Goal: Information Seeking & Learning: Understand process/instructions

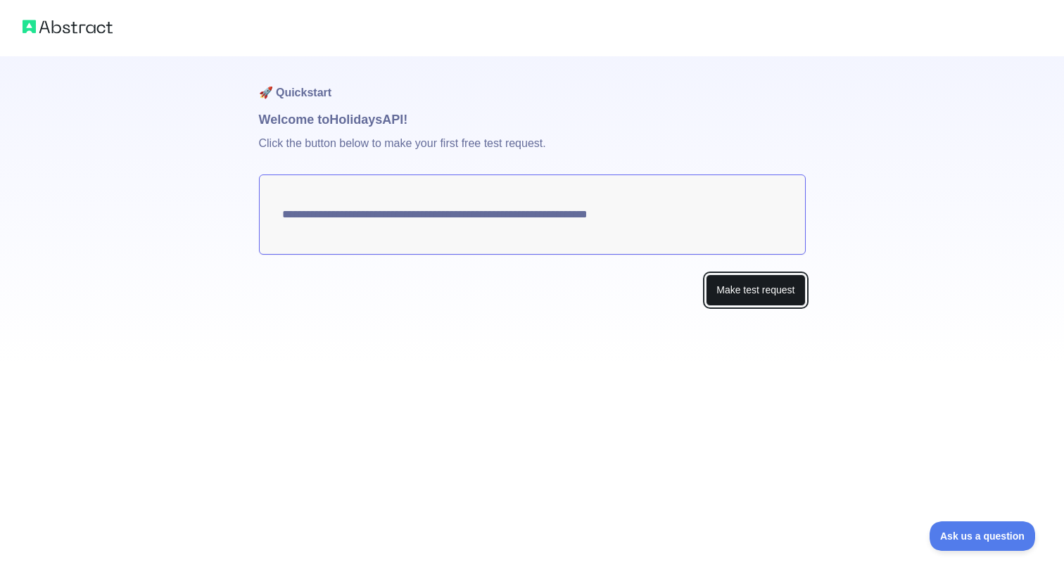
click at [745, 296] on button "Make test request" at bounding box center [755, 291] width 99 height 32
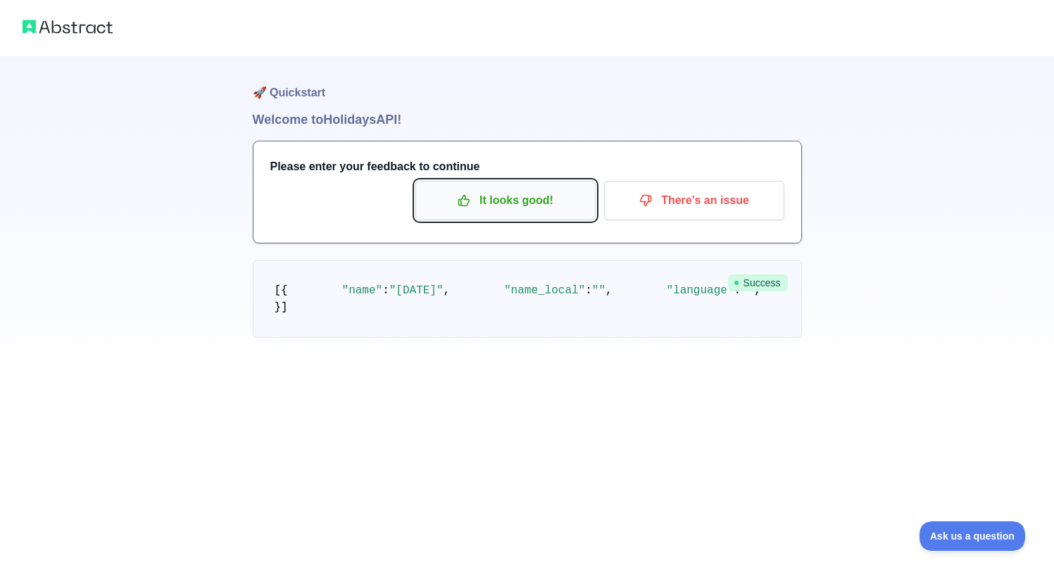
click at [522, 208] on p "It looks good!" at bounding box center [505, 201] width 159 height 24
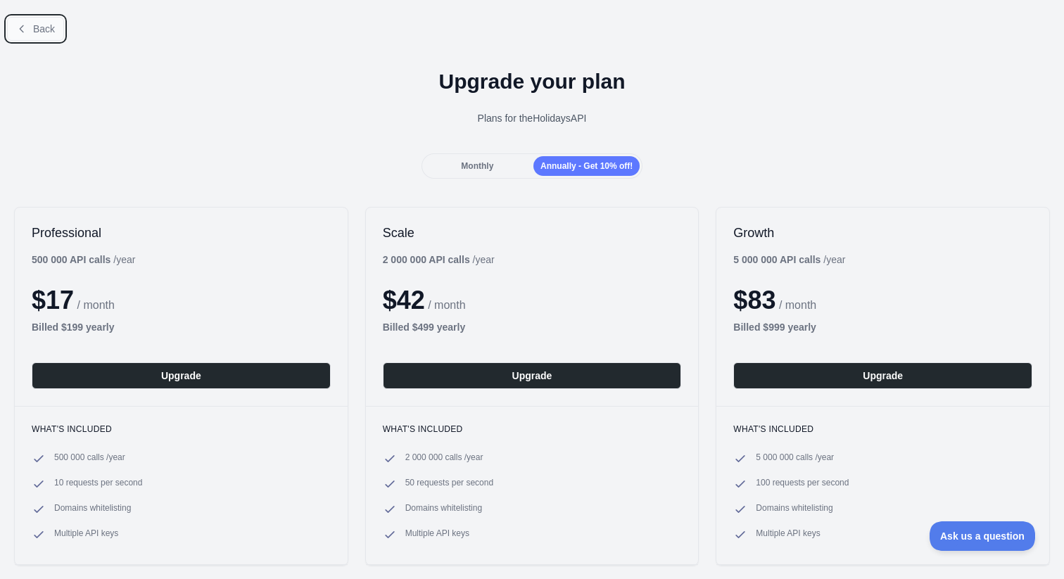
click at [50, 21] on button "Back" at bounding box center [35, 29] width 57 height 24
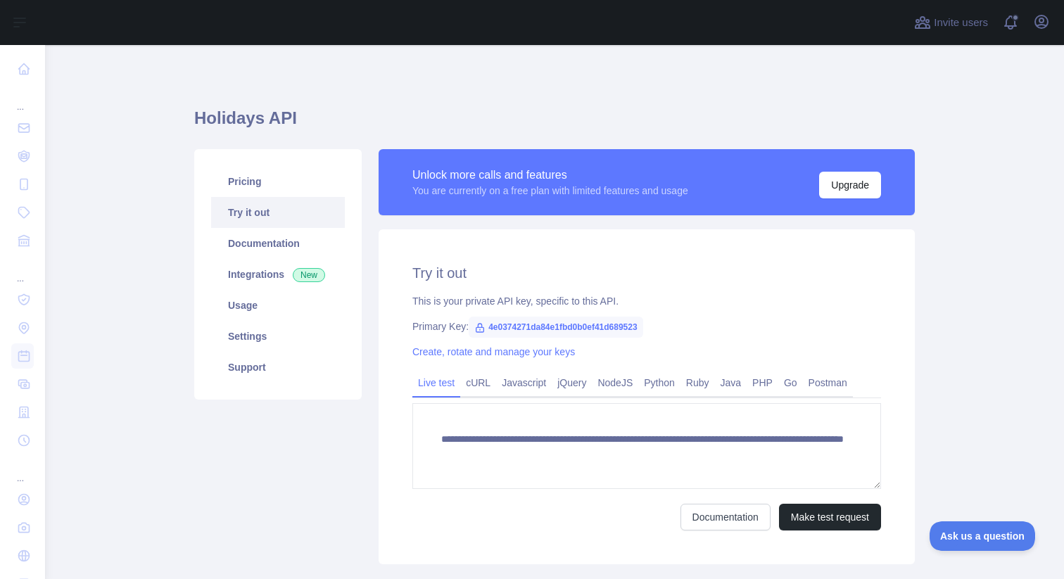
scroll to position [51, 0]
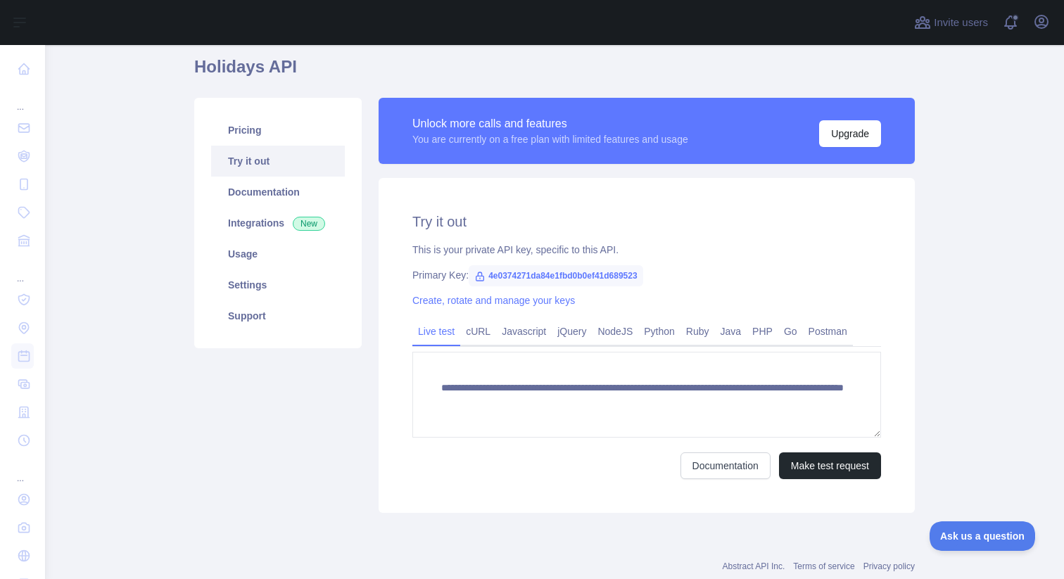
click at [523, 272] on span "4e0374271da84e1fbd0b0ef41d689523" at bounding box center [556, 275] width 175 height 21
click at [560, 272] on span "4e0374271da84e1fbd0b0ef41d689523" at bounding box center [556, 275] width 175 height 21
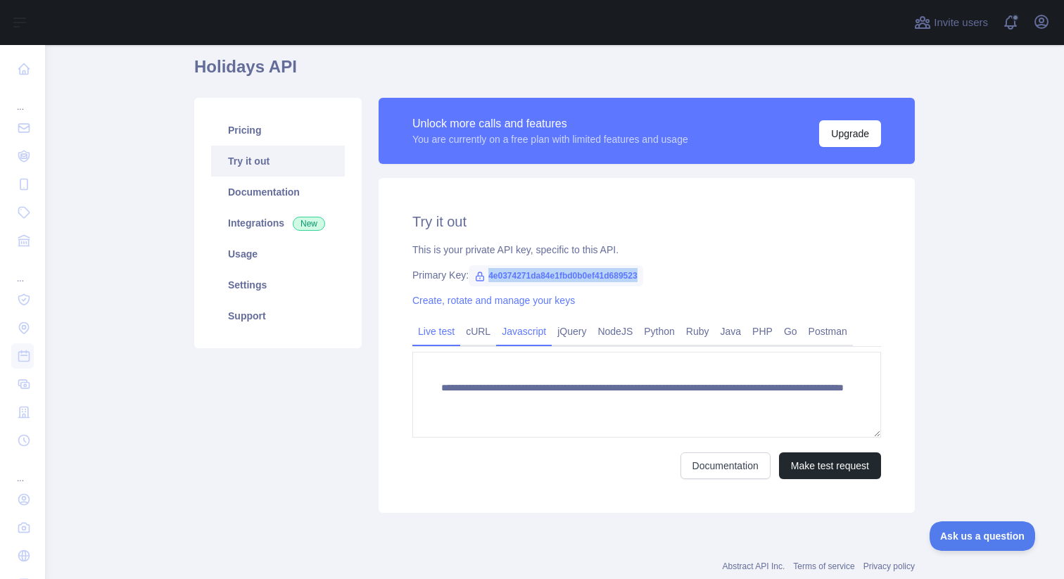
click at [521, 339] on link "Javascript" at bounding box center [524, 331] width 56 height 23
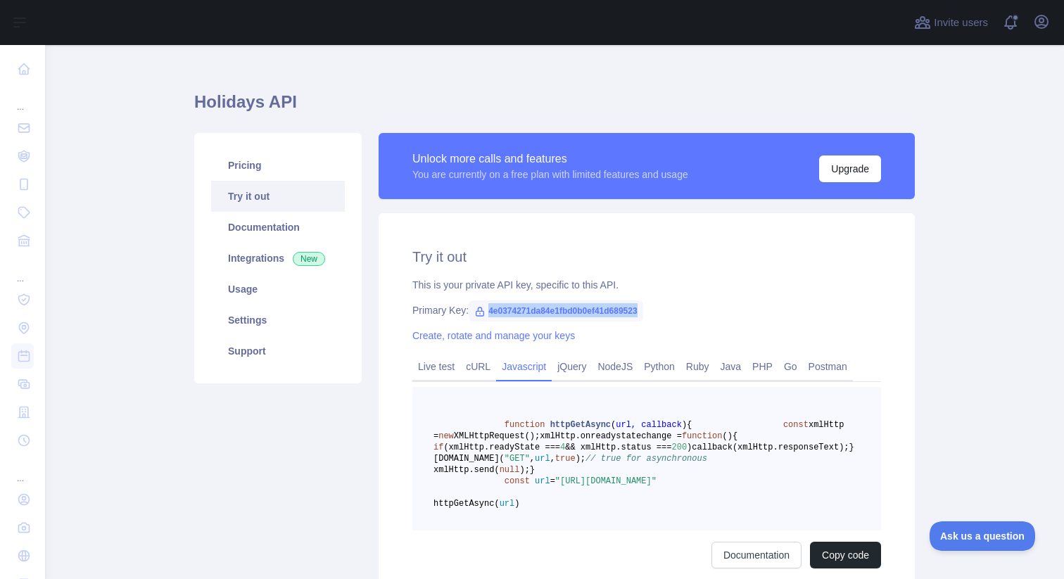
scroll to position [0, 0]
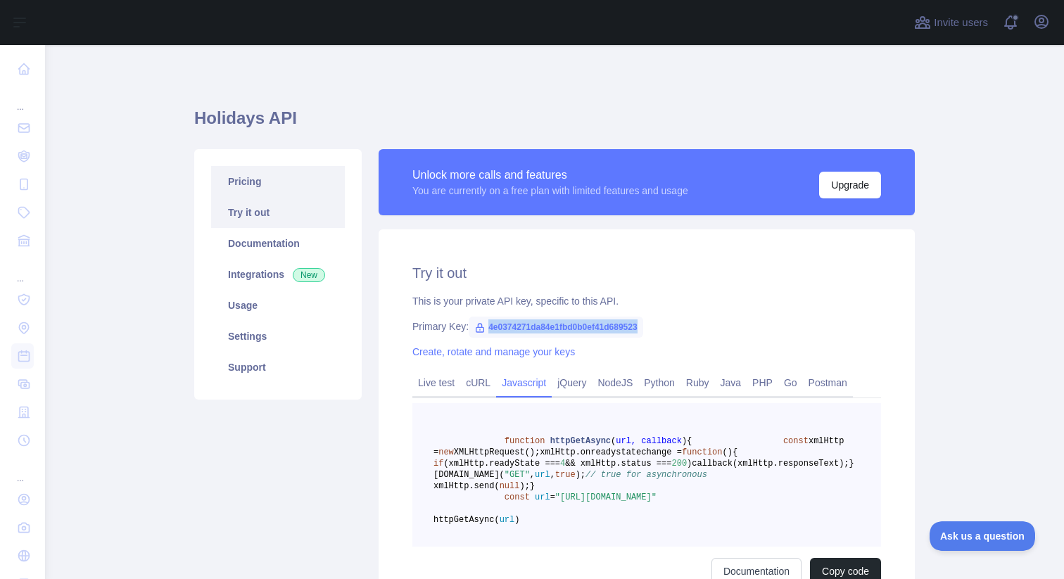
click at [285, 188] on link "Pricing" at bounding box center [278, 181] width 134 height 31
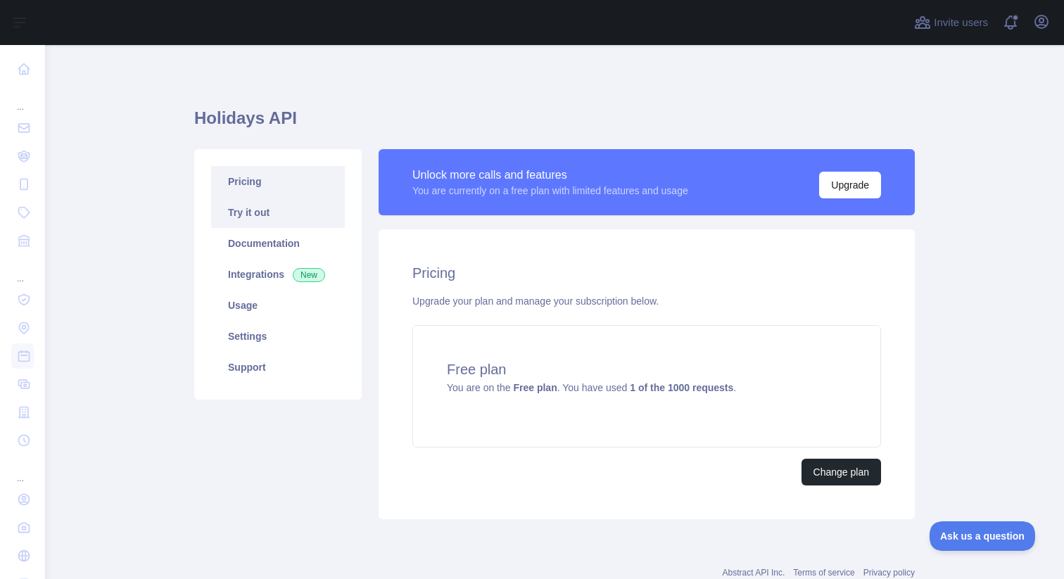
click at [272, 211] on link "Try it out" at bounding box center [278, 212] width 134 height 31
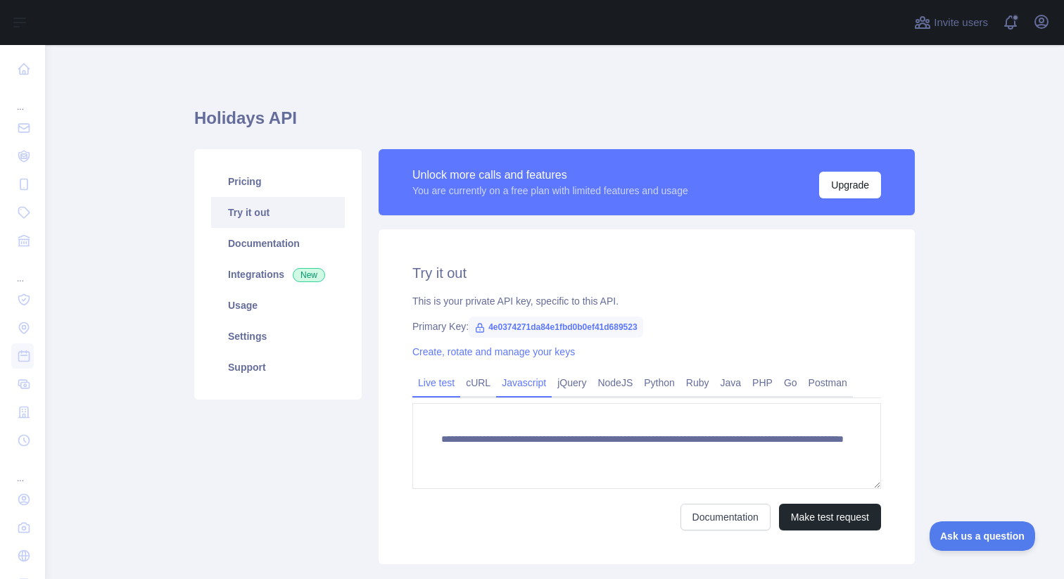
click at [524, 386] on link "Javascript" at bounding box center [524, 383] width 56 height 23
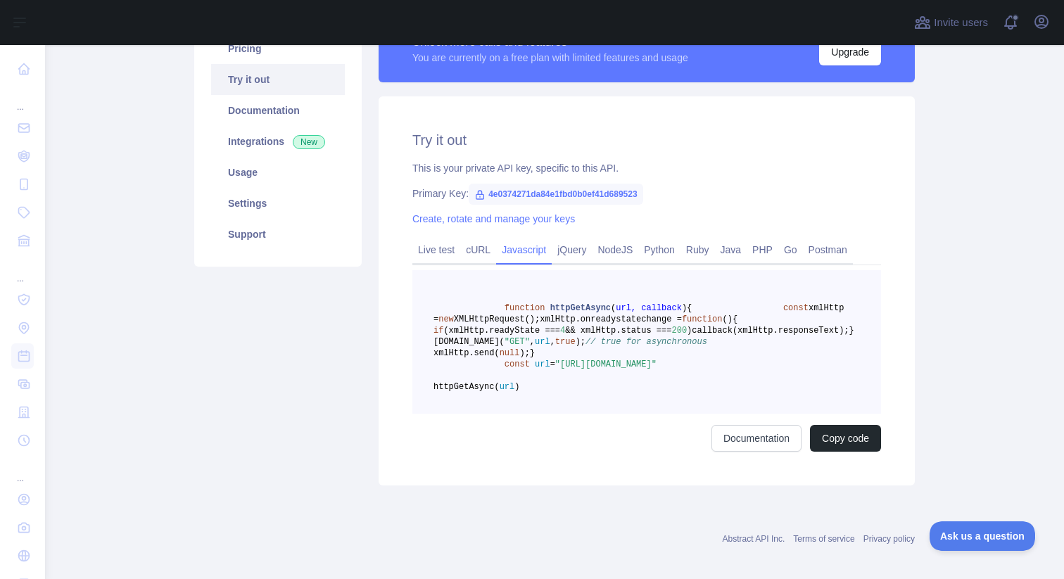
scroll to position [143, 0]
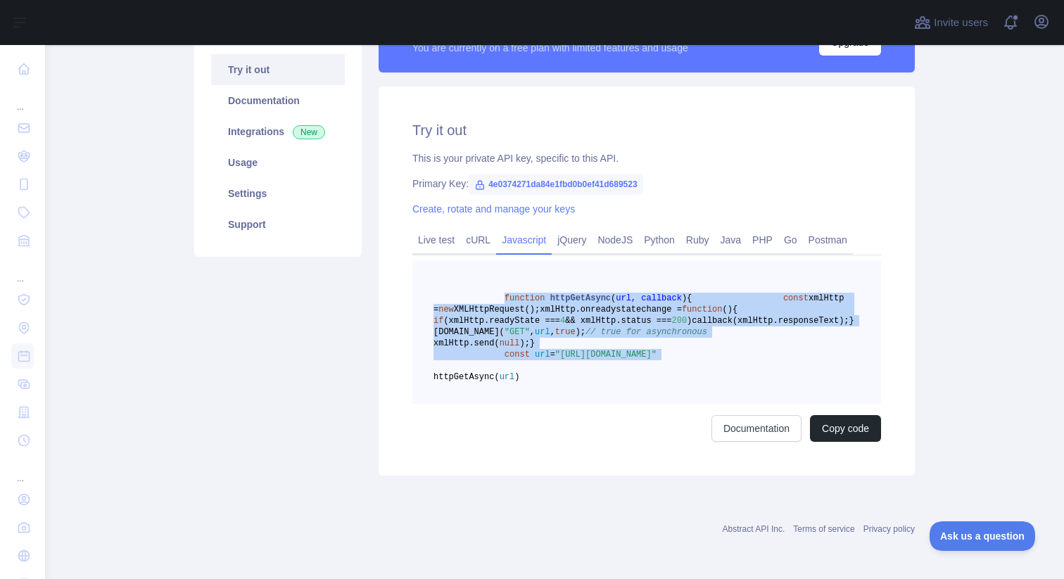
drag, startPoint x: 623, startPoint y: 437, endPoint x: 497, endPoint y: 297, distance: 188.4
click at [497, 297] on pre "function httpGetAsync ( url, callback ) { const xmlHttp = new XMLHttpRequest();…" at bounding box center [646, 332] width 469 height 144
click at [615, 231] on link "NodeJS" at bounding box center [615, 240] width 46 height 23
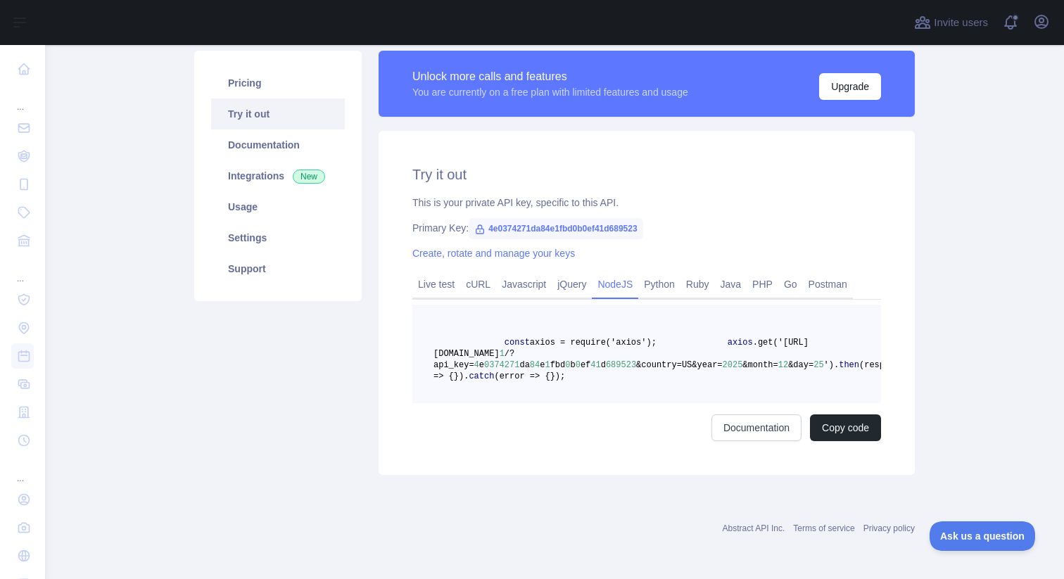
scroll to position [132, 0]
drag, startPoint x: 577, startPoint y: 388, endPoint x: 498, endPoint y: 308, distance: 112.5
click at [498, 308] on pre "const axios = require('axios'); axios .get('[URL][DOMAIN_NAME] 1 /?api_key= 4 e…" at bounding box center [646, 354] width 469 height 99
click at [683, 338] on span ".get('[URL][DOMAIN_NAME]" at bounding box center [621, 348] width 375 height 21
click at [531, 273] on link "Javascript" at bounding box center [524, 284] width 56 height 23
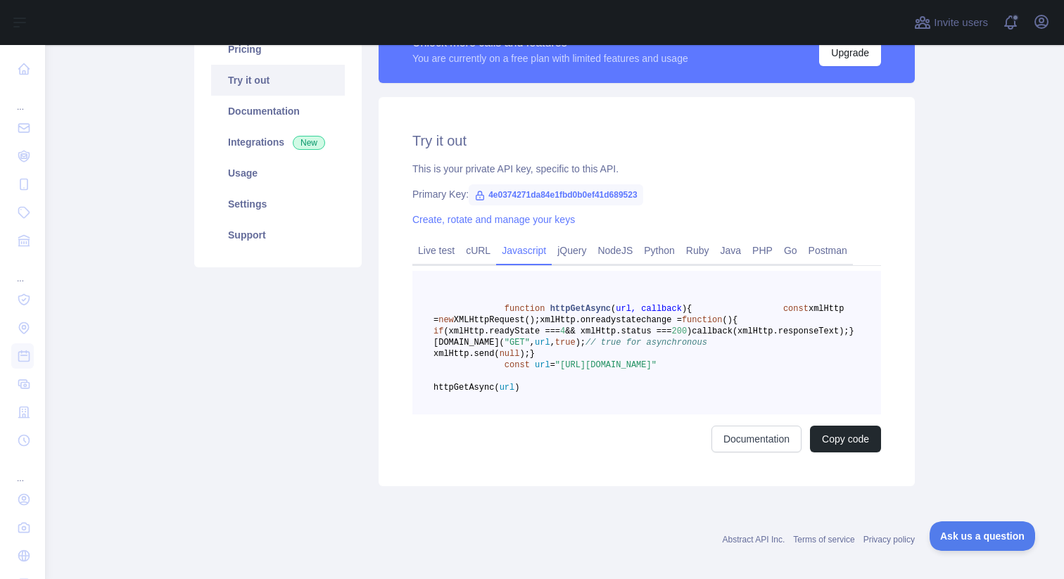
click at [657, 370] on span ""[URL][DOMAIN_NAME]"" at bounding box center [605, 365] width 101 height 10
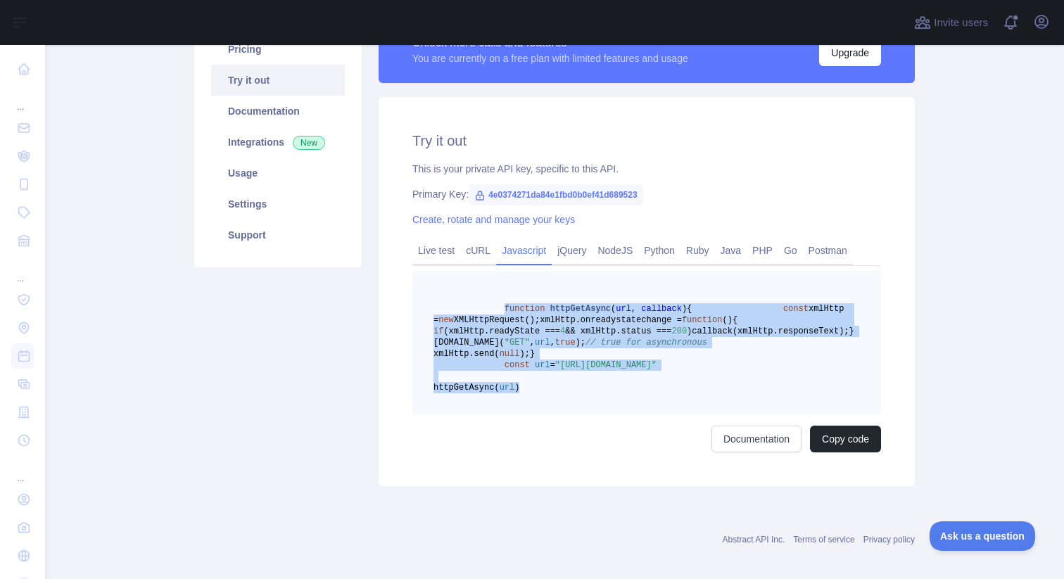
drag, startPoint x: 632, startPoint y: 461, endPoint x: 498, endPoint y: 313, distance: 200.3
click at [498, 313] on pre "function httpGetAsync ( url, callback ) { const xmlHttp = new XMLHttpRequest();…" at bounding box center [646, 343] width 469 height 144
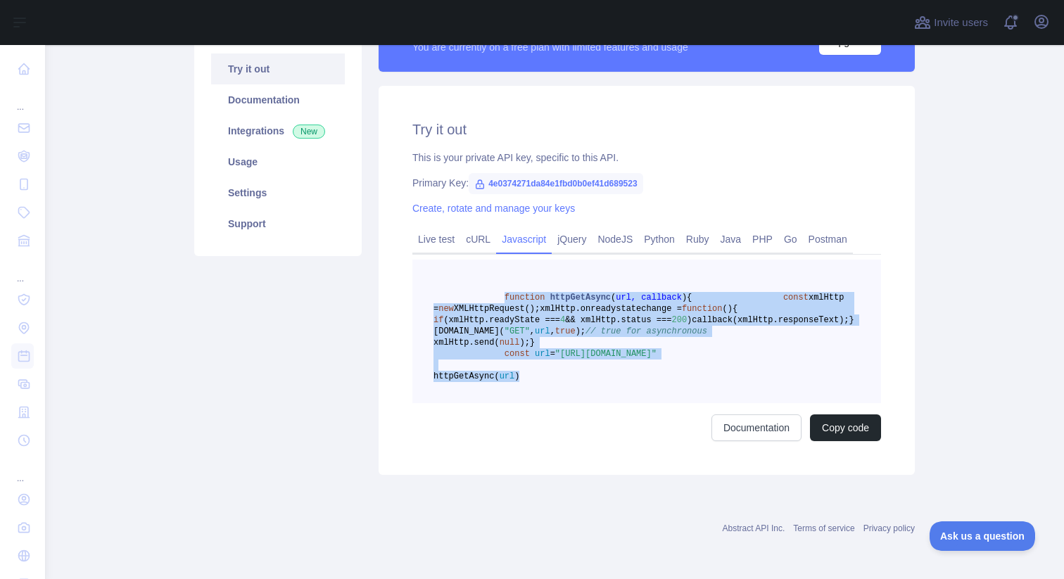
scroll to position [198, 0]
click at [839, 429] on button "Copy code" at bounding box center [845, 428] width 71 height 27
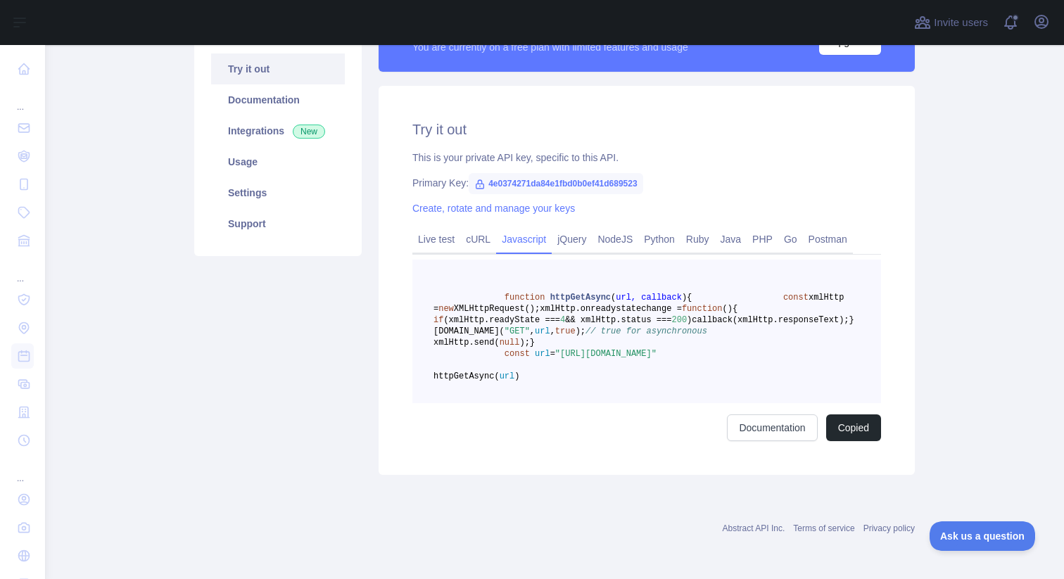
click at [572, 427] on div "function httpGetAsync ( url, callback ) { const xmlHttp = new XMLHttpRequest();…" at bounding box center [646, 351] width 469 height 182
click at [617, 228] on link "NodeJS" at bounding box center [615, 239] width 46 height 23
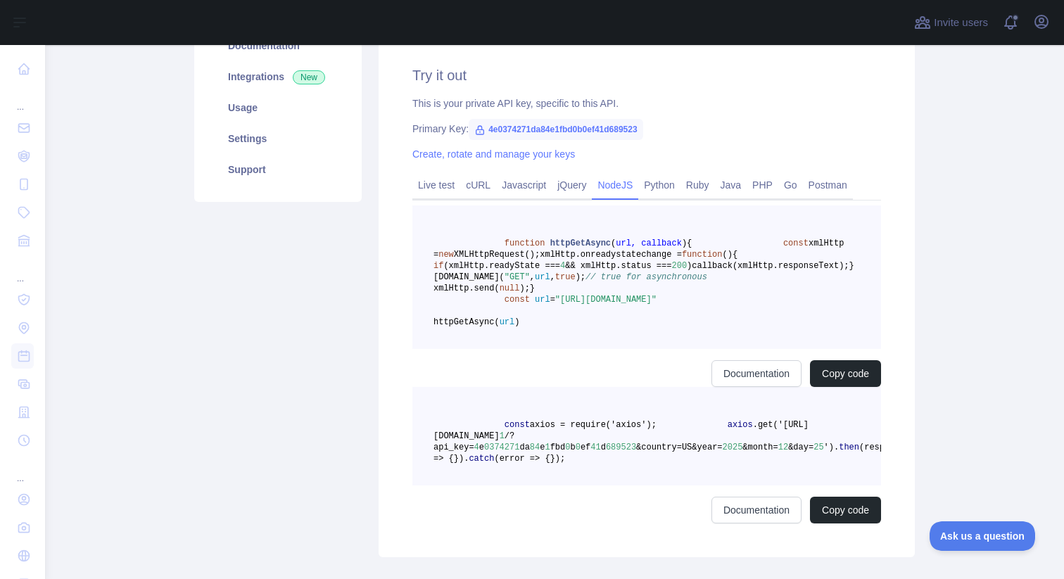
scroll to position [132, 0]
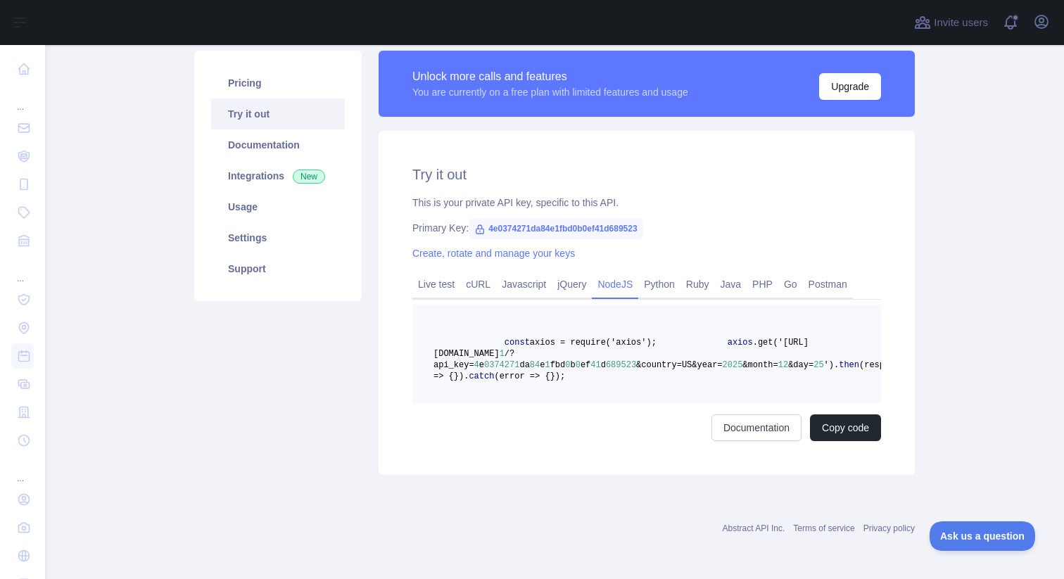
click at [591, 377] on pre "const axios = require('axios'); axios .get('[URL][DOMAIN_NAME] 1 /?api_key= 4 e…" at bounding box center [646, 354] width 469 height 99
click at [511, 273] on link "Javascript" at bounding box center [524, 284] width 56 height 23
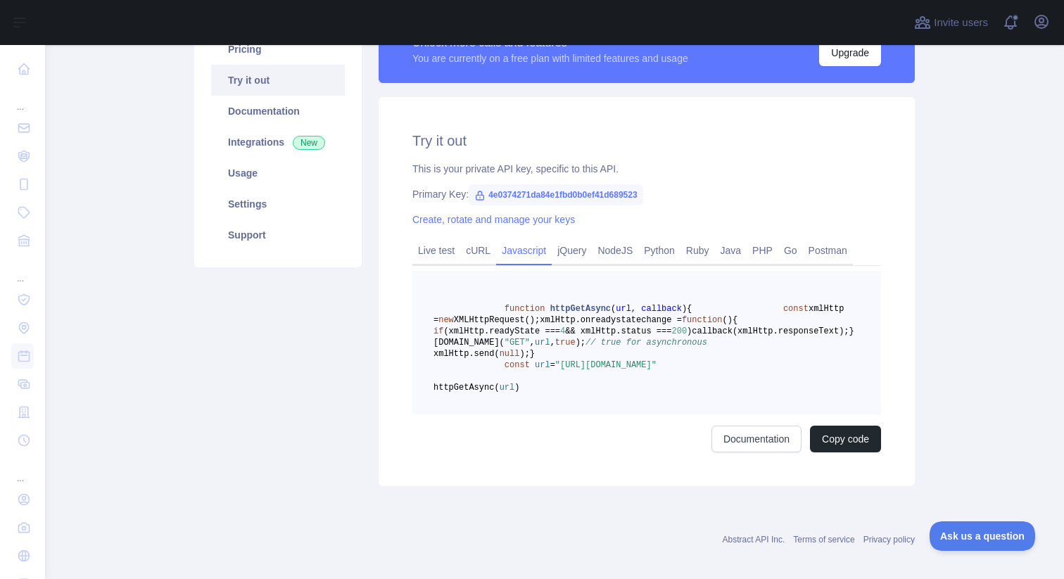
click at [537, 192] on span "4e0374271da84e1fbd0b0ef41d689523" at bounding box center [556, 194] width 175 height 21
copy span "4e0374271da84e1fbd0b0ef41d689523"
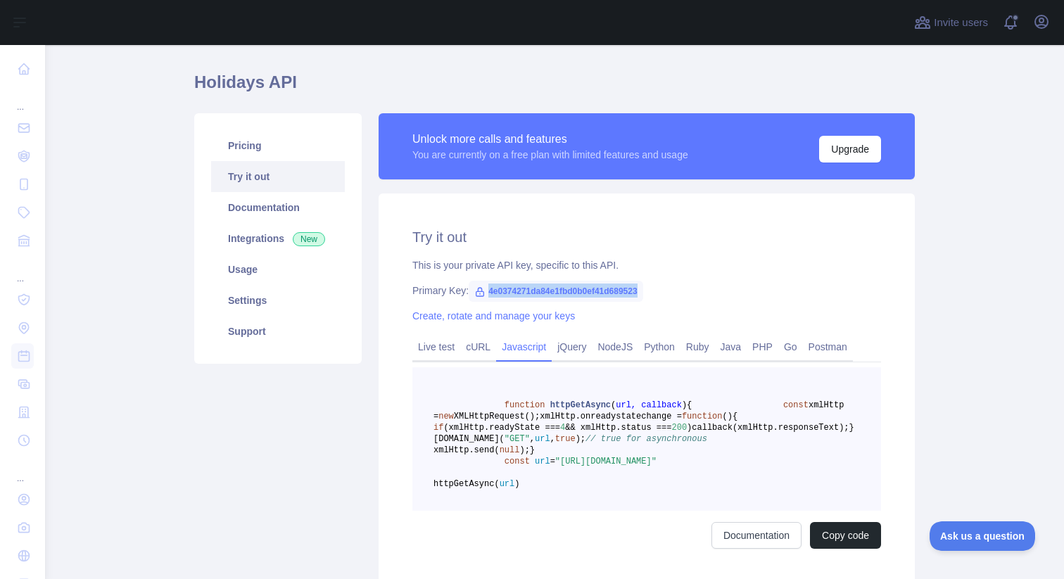
scroll to position [51, 0]
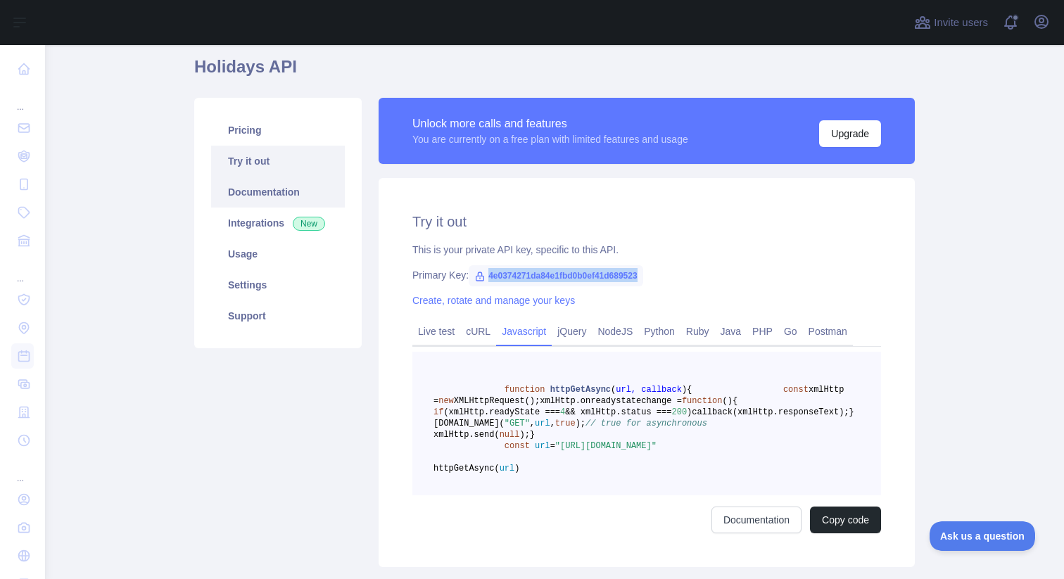
click at [288, 181] on link "Documentation" at bounding box center [278, 192] width 134 height 31
